Goal: Transaction & Acquisition: Purchase product/service

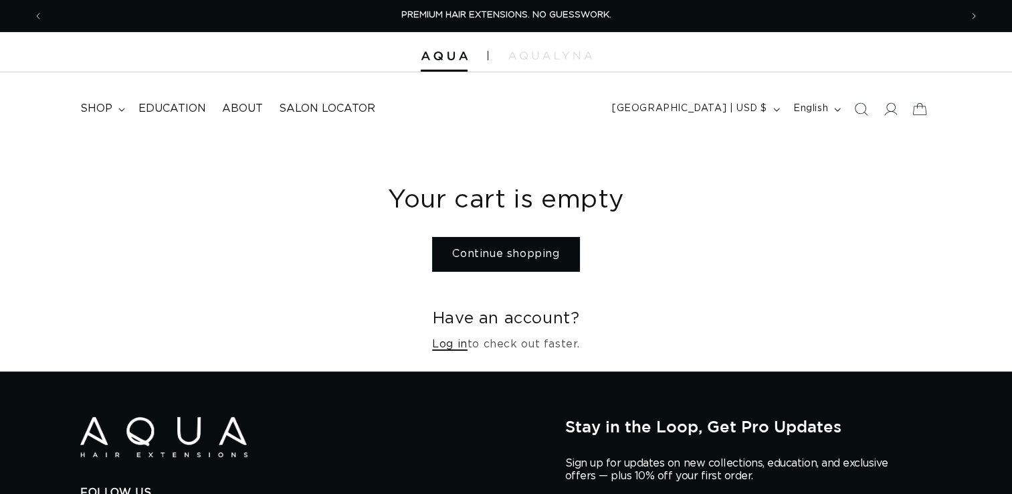
click at [456, 347] on link "Log in" at bounding box center [449, 344] width 35 height 19
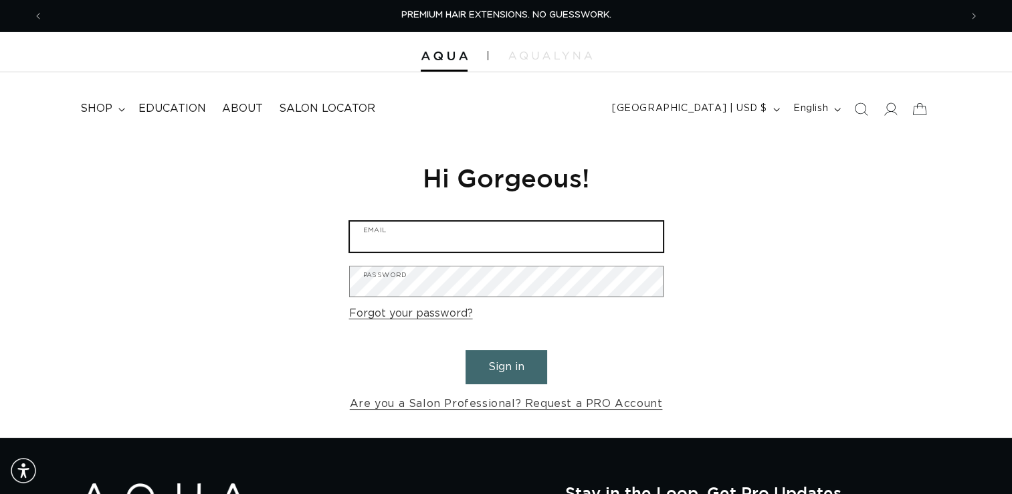
type input "info@thebellasalon.com"
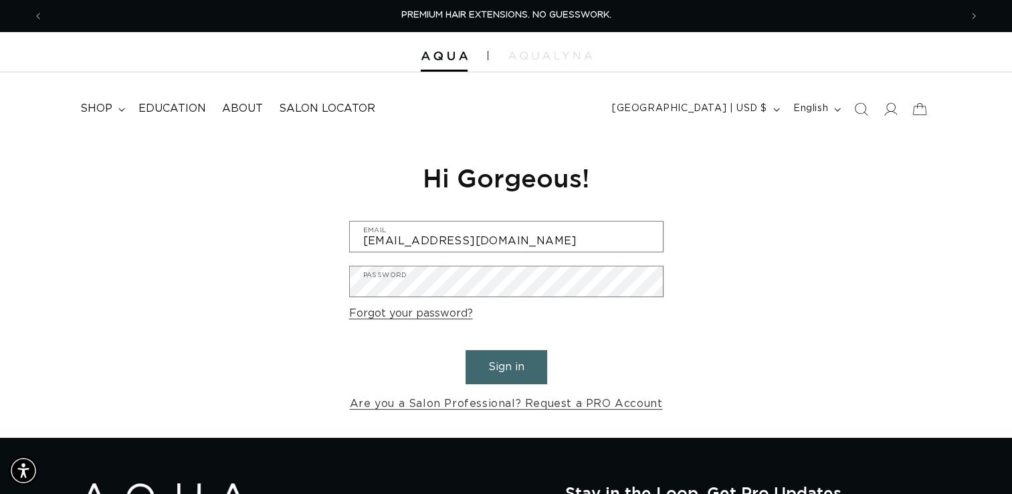
click at [503, 368] on button "Sign in" at bounding box center [507, 367] width 82 height 34
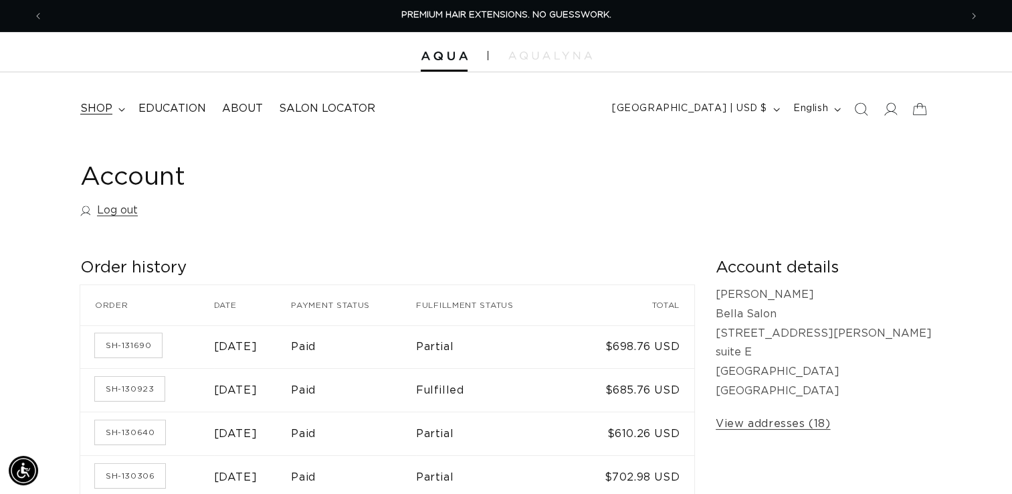
click at [118, 108] on icon at bounding box center [121, 110] width 7 height 4
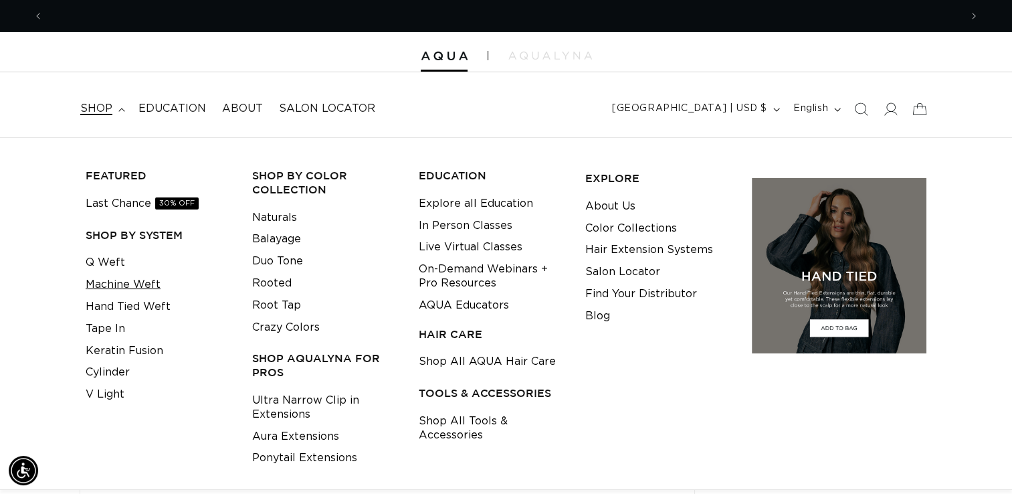
scroll to position [0, 917]
click at [122, 311] on link "Hand Tied Weft" at bounding box center [128, 307] width 85 height 22
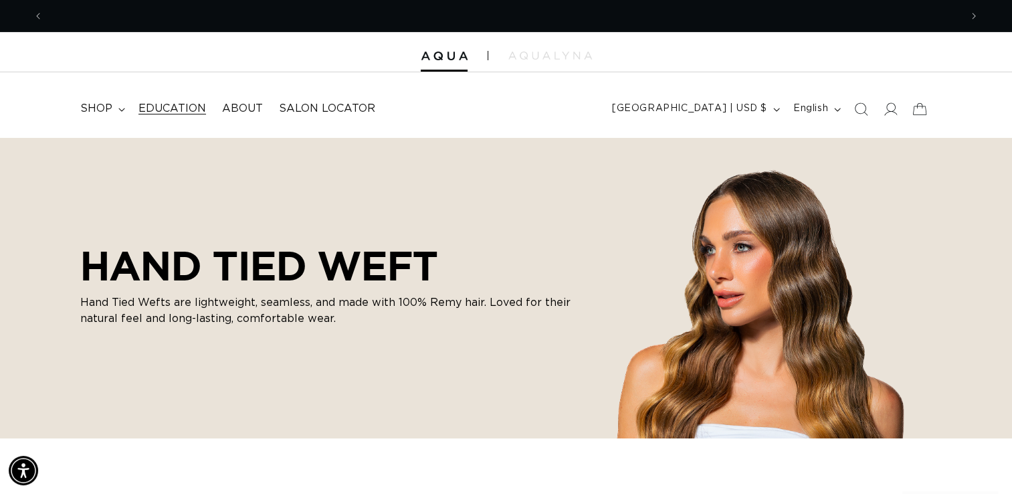
scroll to position [0, 917]
click at [120, 110] on icon at bounding box center [121, 109] width 6 height 3
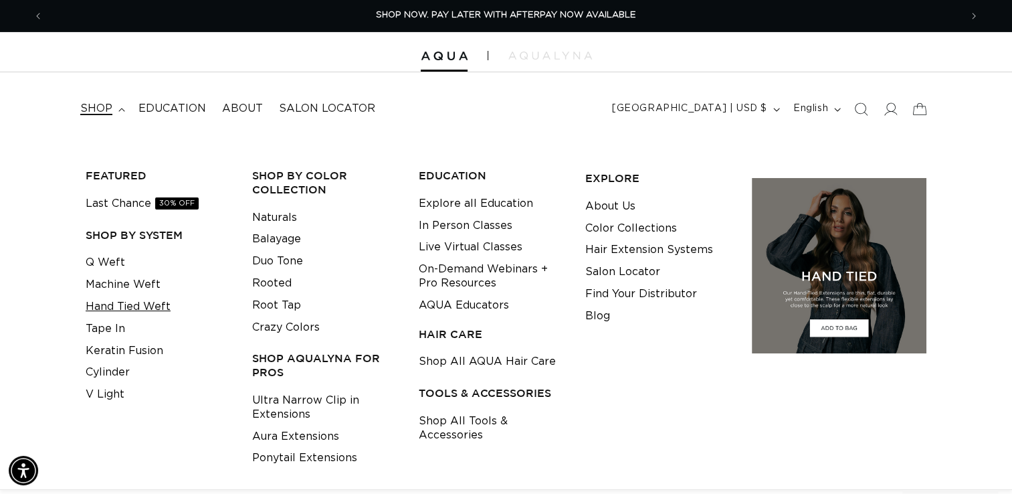
click at [119, 305] on link "Hand Tied Weft" at bounding box center [128, 307] width 85 height 22
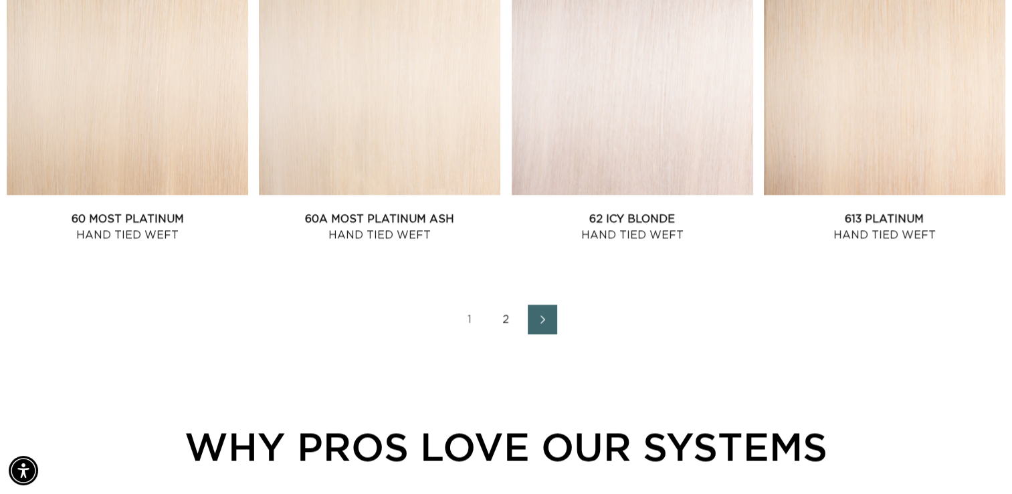
scroll to position [0, 1834]
click at [541, 325] on span "Next page" at bounding box center [542, 319] width 9 height 16
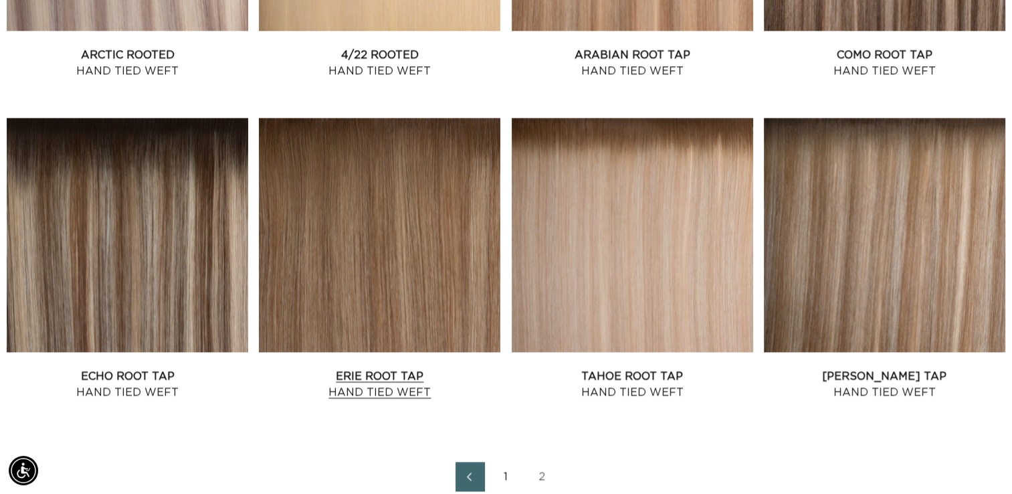
scroll to position [0, 917]
click at [420, 368] on link "Erie Root Tap Hand Tied Weft" at bounding box center [380, 384] width 242 height 32
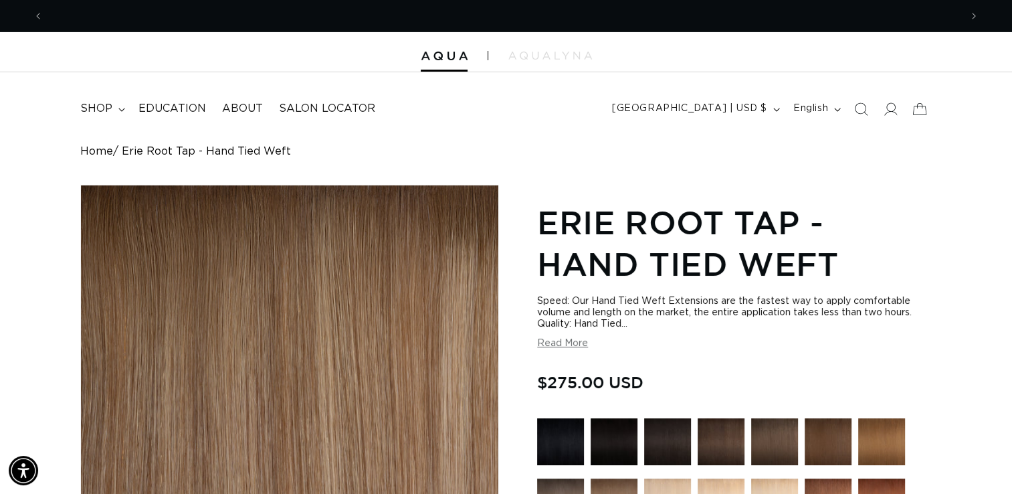
scroll to position [0, 917]
drag, startPoint x: 1012, startPoint y: 40, endPoint x: 1015, endPoint y: 55, distance: 15.0
click at [1012, 55] on html "Skip to content PREMIUM HAIR EXTENSIONS. NO GUESSWORK. SHOP NOW. PAY LATER WITH…" at bounding box center [506, 247] width 1012 height 494
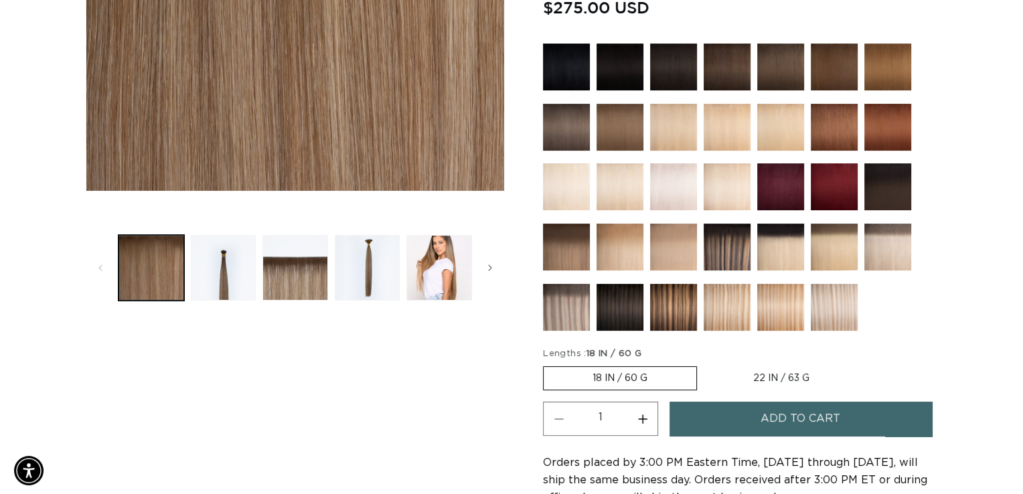
scroll to position [0, 0]
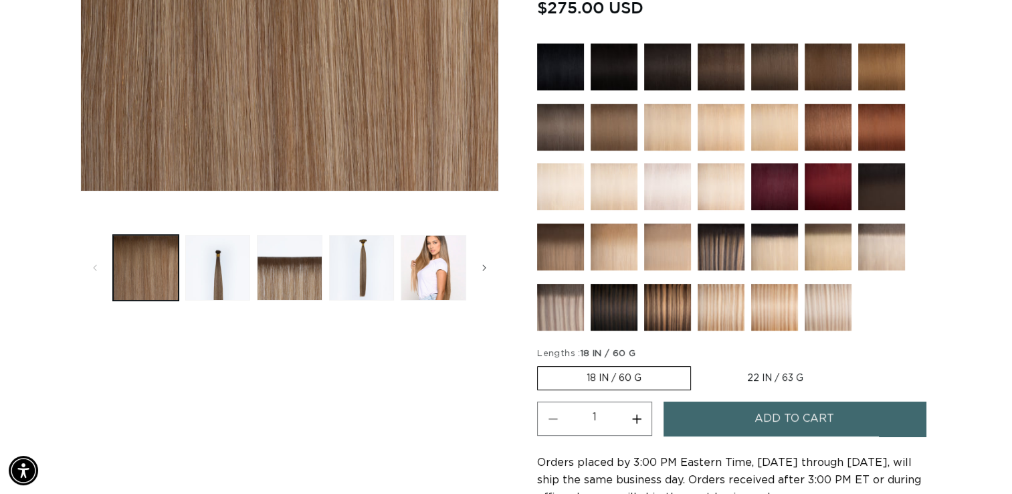
click at [835, 413] on button "Add to cart" at bounding box center [795, 419] width 262 height 34
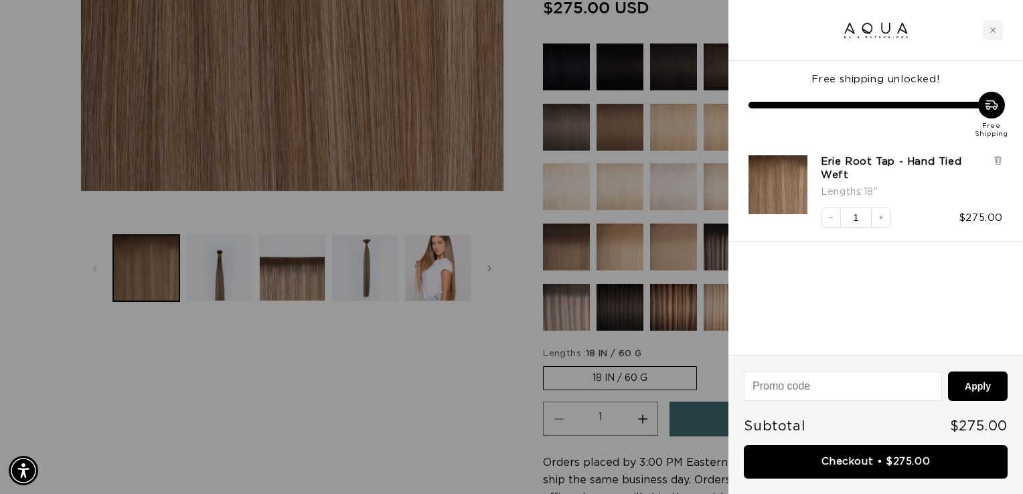
scroll to position [0, 928]
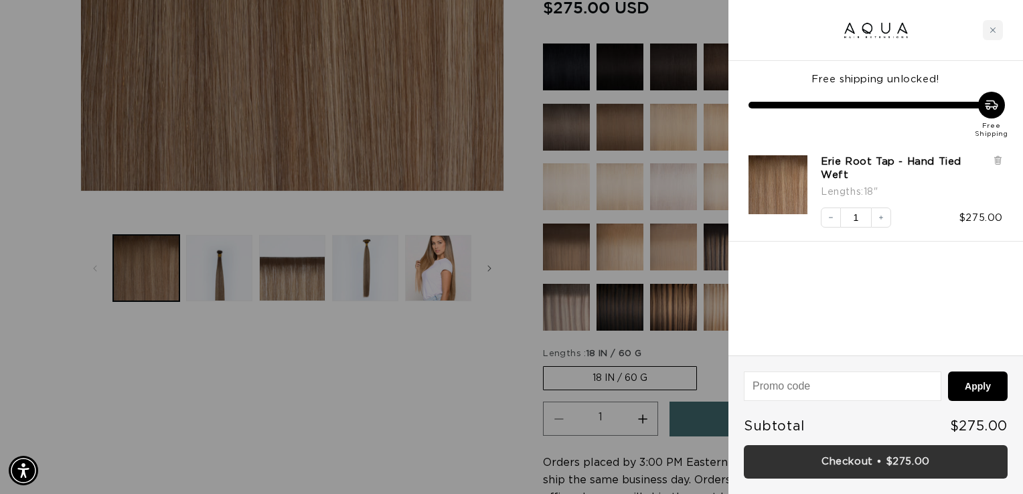
click at [843, 464] on link "Checkout • $275.00" at bounding box center [875, 462] width 264 height 34
